Goal: Information Seeking & Learning: Learn about a topic

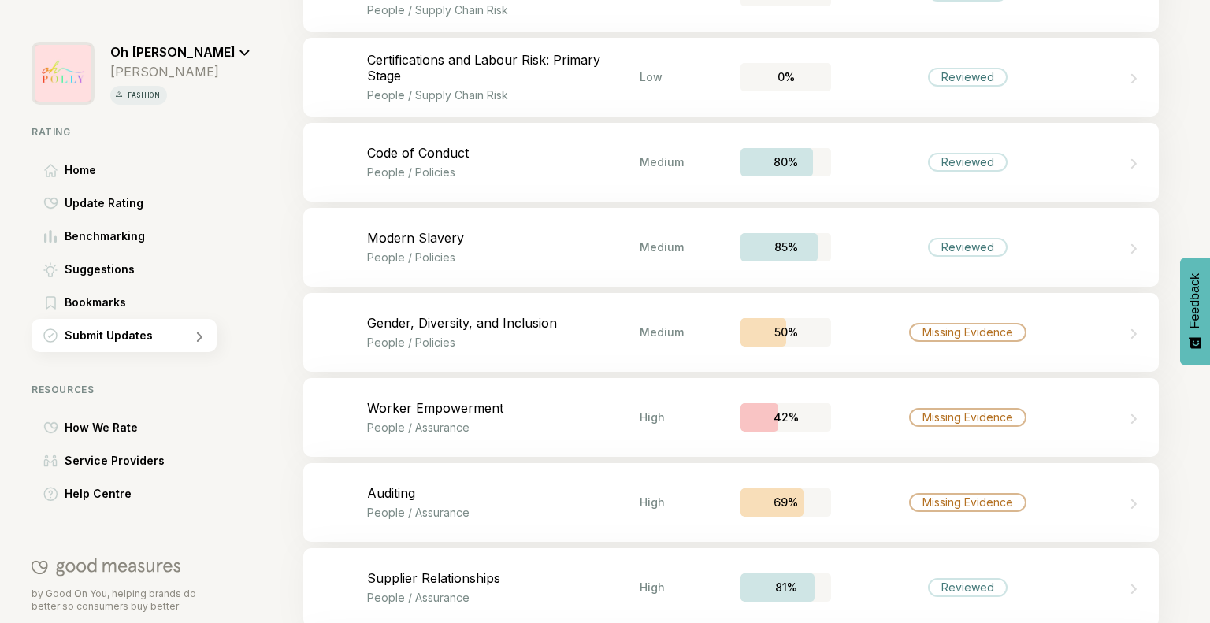
scroll to position [2829, 0]
click at [621, 258] on p "People / Policies" at bounding box center [503, 258] width 272 height 13
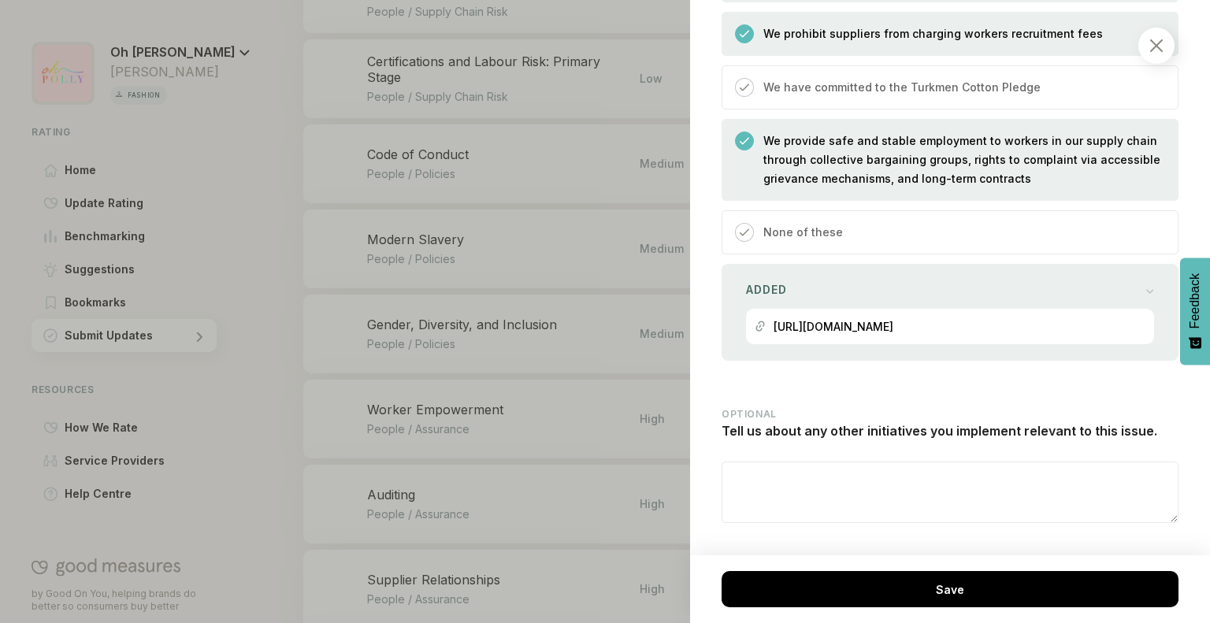
scroll to position [1069, 0]
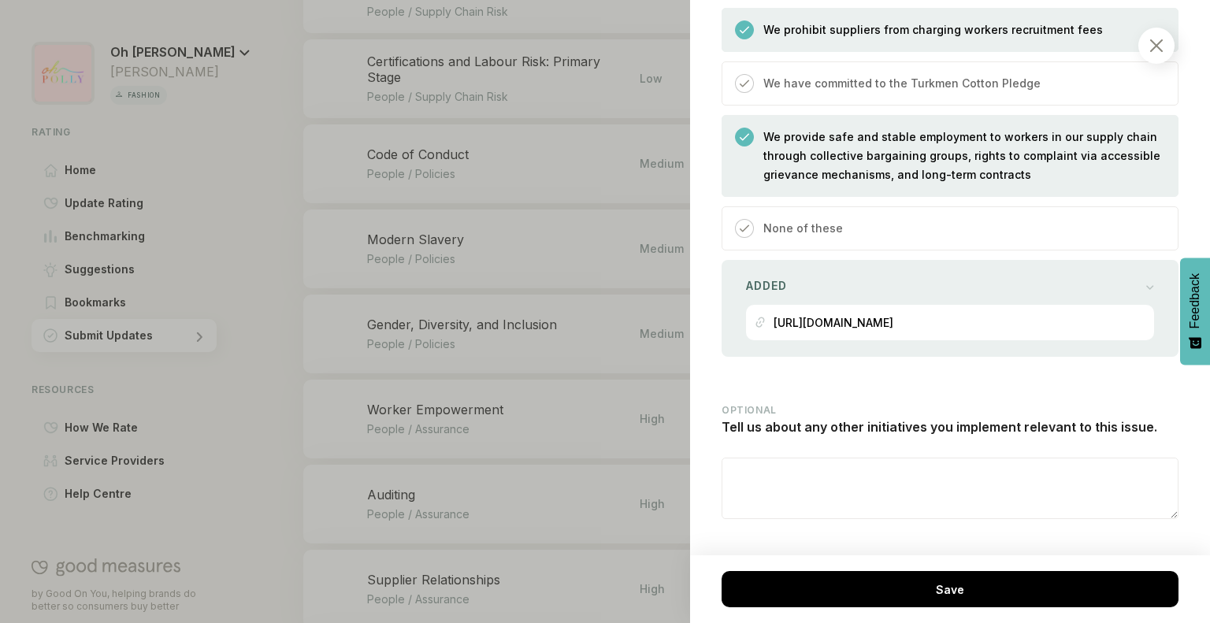
click at [1143, 41] on div at bounding box center [1156, 46] width 36 height 36
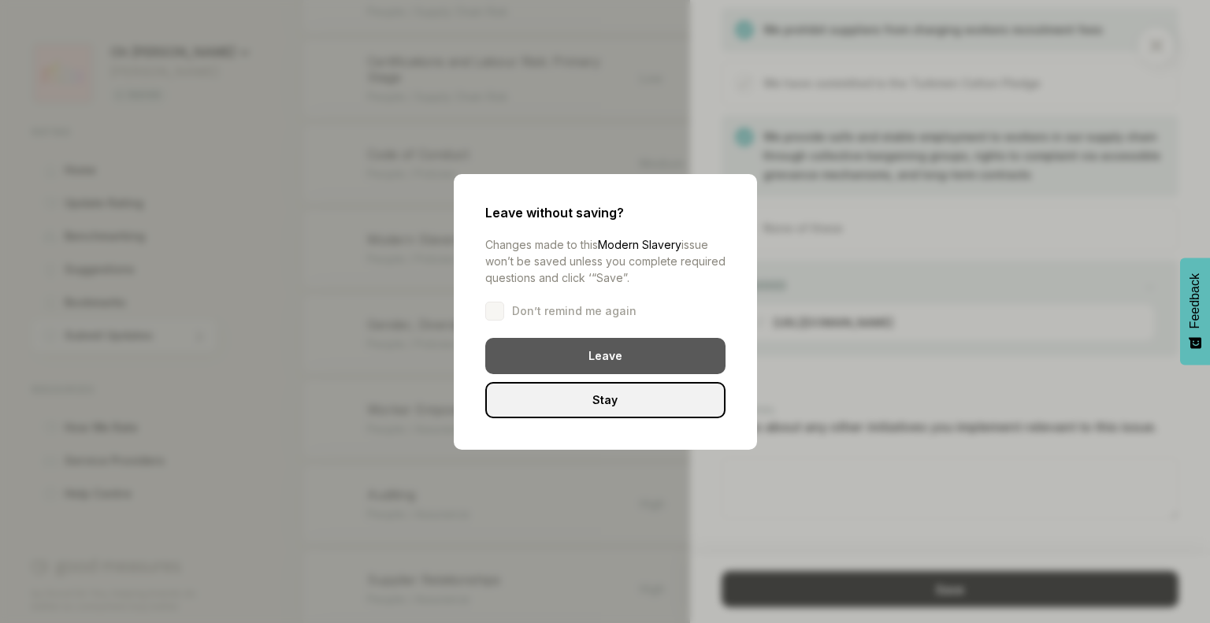
click at [603, 339] on div "Leave" at bounding box center [605, 356] width 240 height 36
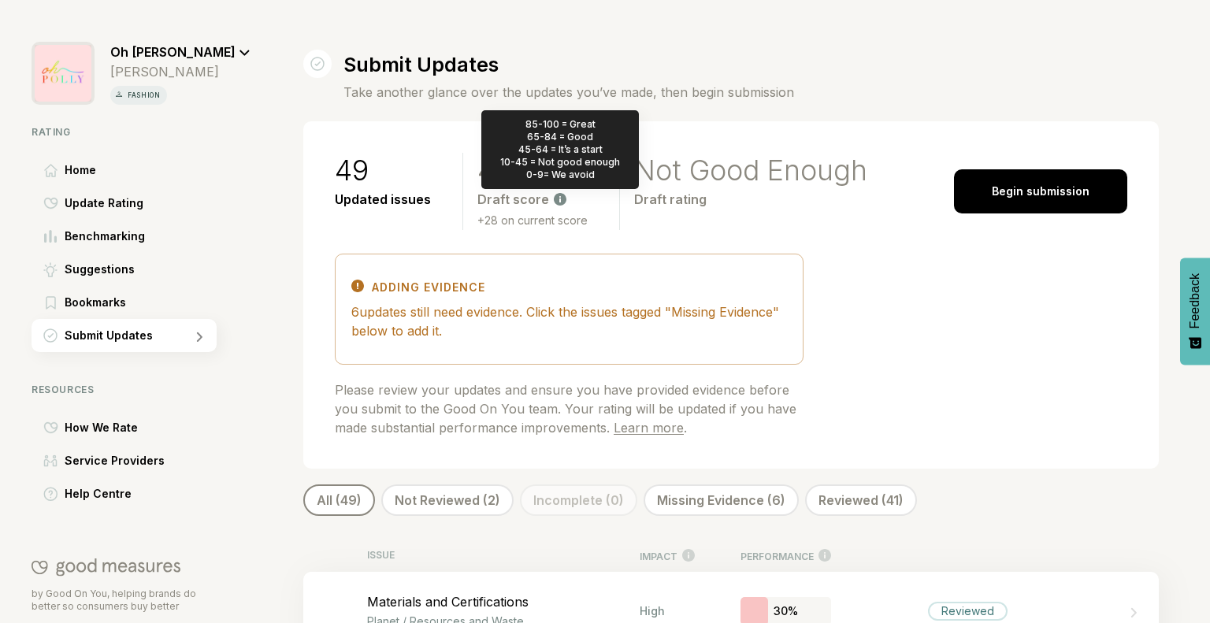
click at [557, 195] on icon at bounding box center [560, 199] width 13 height 13
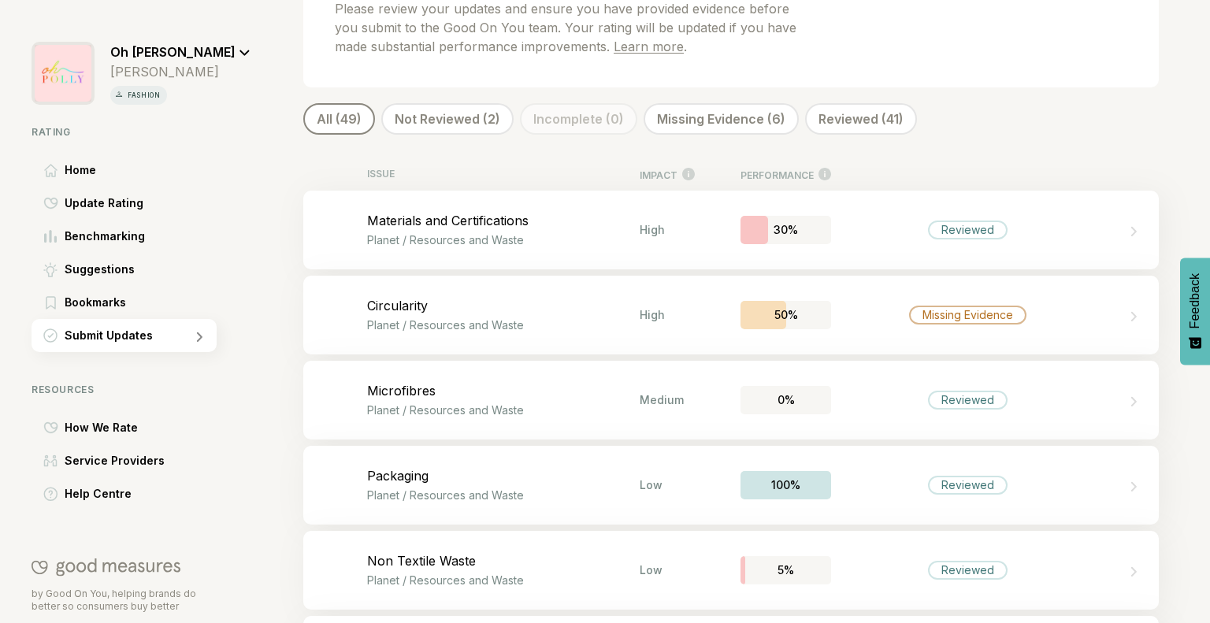
scroll to position [383, 0]
click at [699, 309] on div "Bookmark this item Circularity Planet / Resources and Waste High 50% Missing Ev…" at bounding box center [730, 313] width 855 height 79
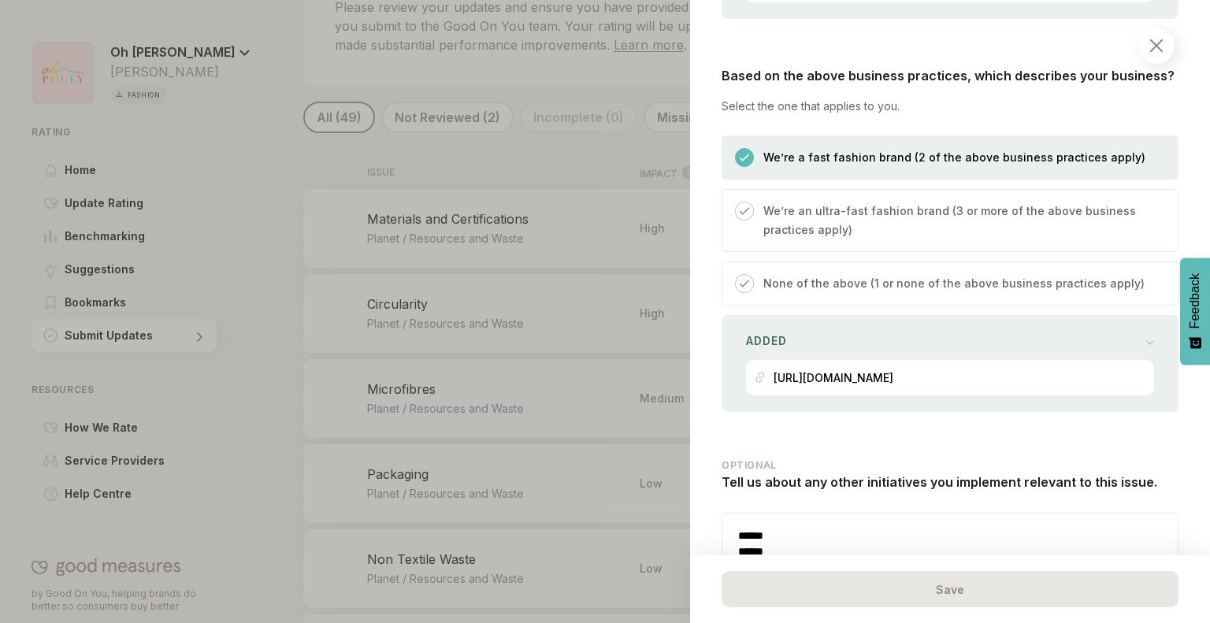
scroll to position [4938, 0]
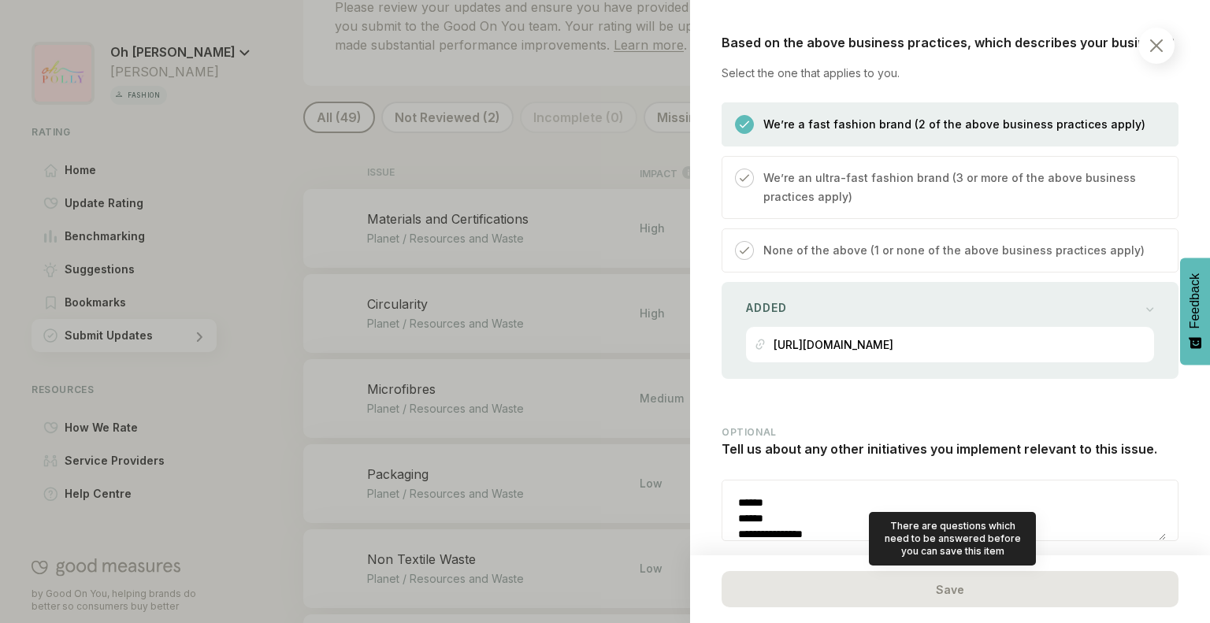
click at [951, 593] on div "Save" at bounding box center [949, 589] width 457 height 36
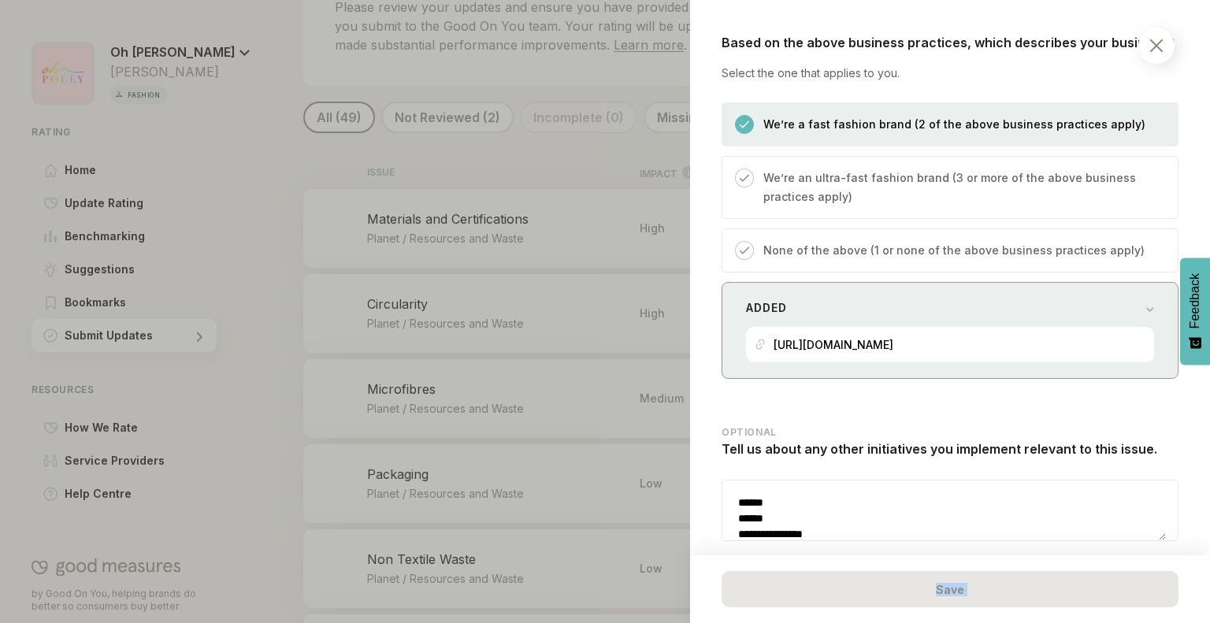
drag, startPoint x: 951, startPoint y: 593, endPoint x: 890, endPoint y: 294, distance: 305.5
click at [890, 294] on div "Planet / Resources and Waste Circularity Certain fashion business models drive …" at bounding box center [950, 311] width 520 height 623
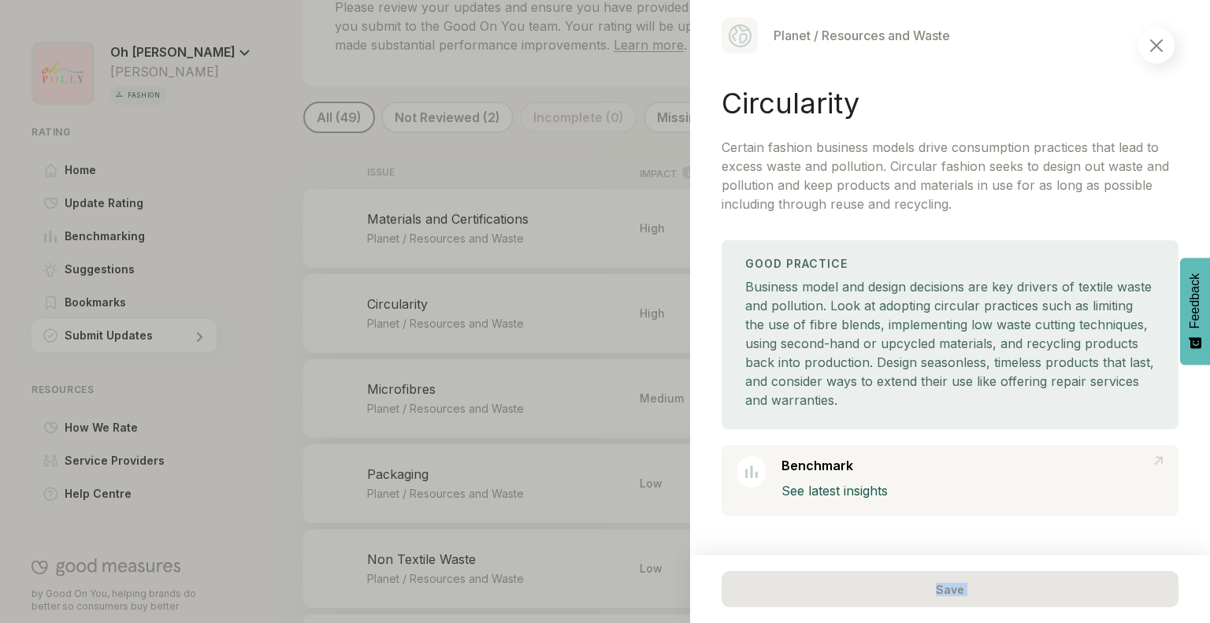
scroll to position [0, 0]
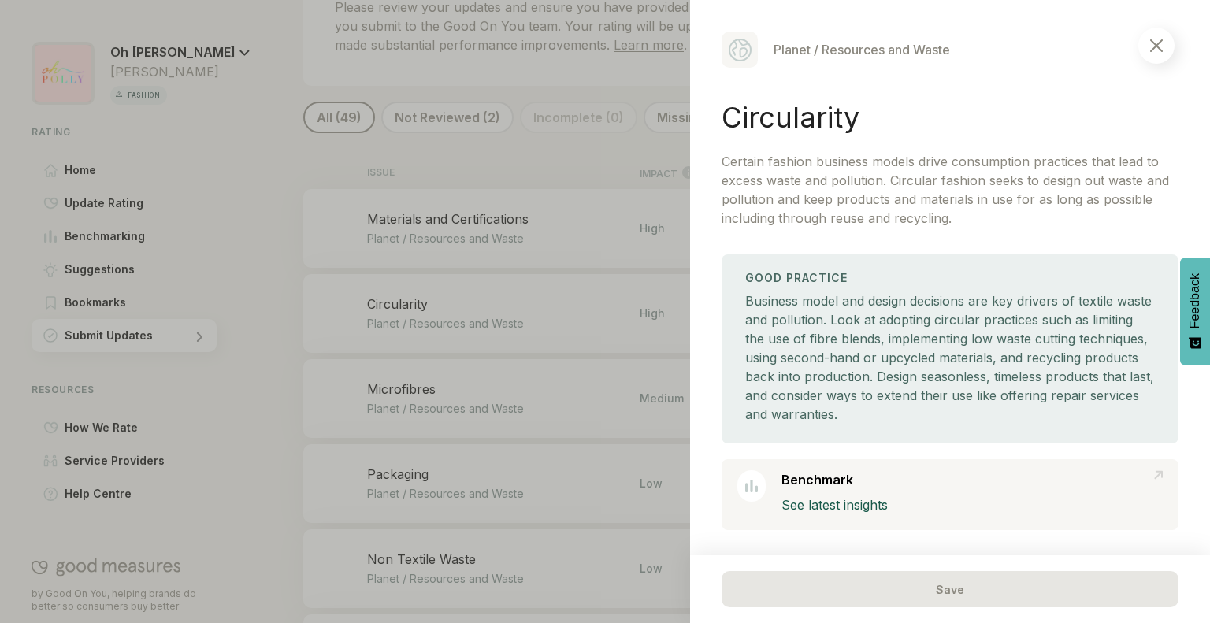
click at [1146, 54] on div at bounding box center [1156, 46] width 36 height 36
